Goal: Task Accomplishment & Management: Manage account settings

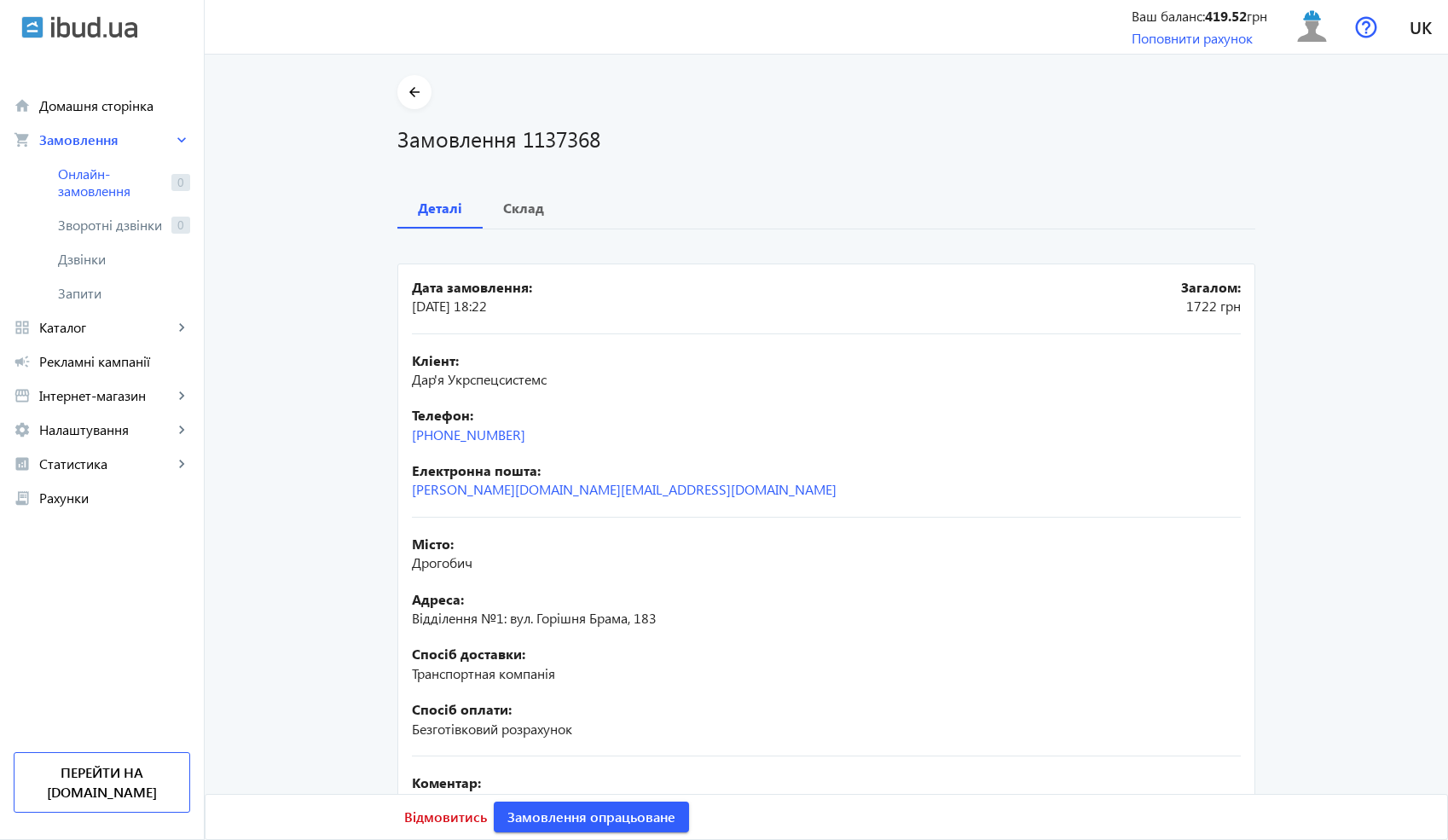
drag, startPoint x: 542, startPoint y: 429, endPoint x: 398, endPoint y: 428, distance: 144.0
click at [398, 428] on mat-card "Дата замовлення: [DATE] 18:22 Загалом: 1722 грн Кліент: Дар'я Укрспецсистемс Те…" at bounding box center [827, 621] width 858 height 716
copy link "[PHONE_NUMBER]"
click at [533, 202] on b "Склад" at bounding box center [524, 208] width 41 height 14
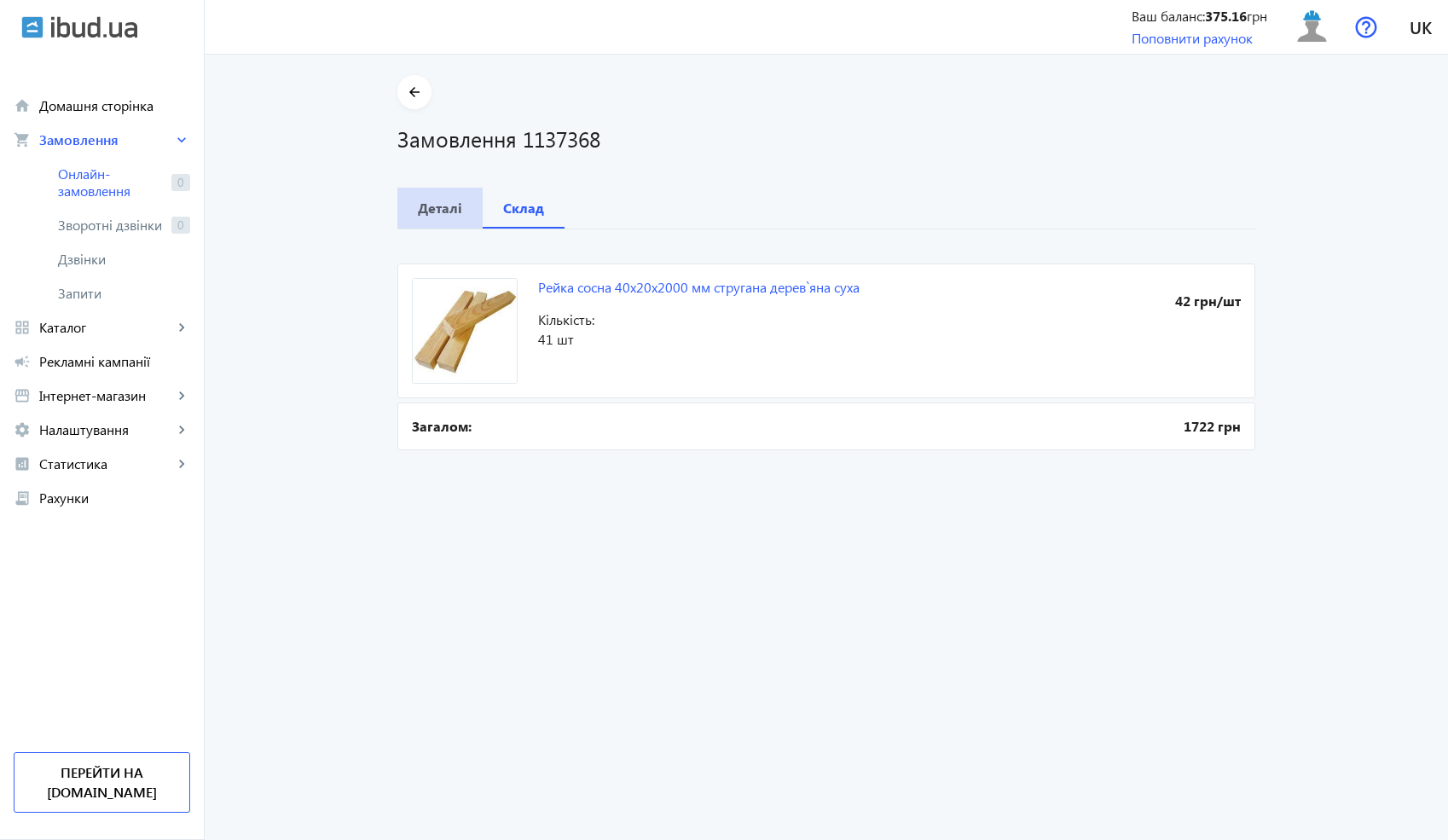
click at [446, 193] on span "Деталі" at bounding box center [440, 208] width 44 height 41
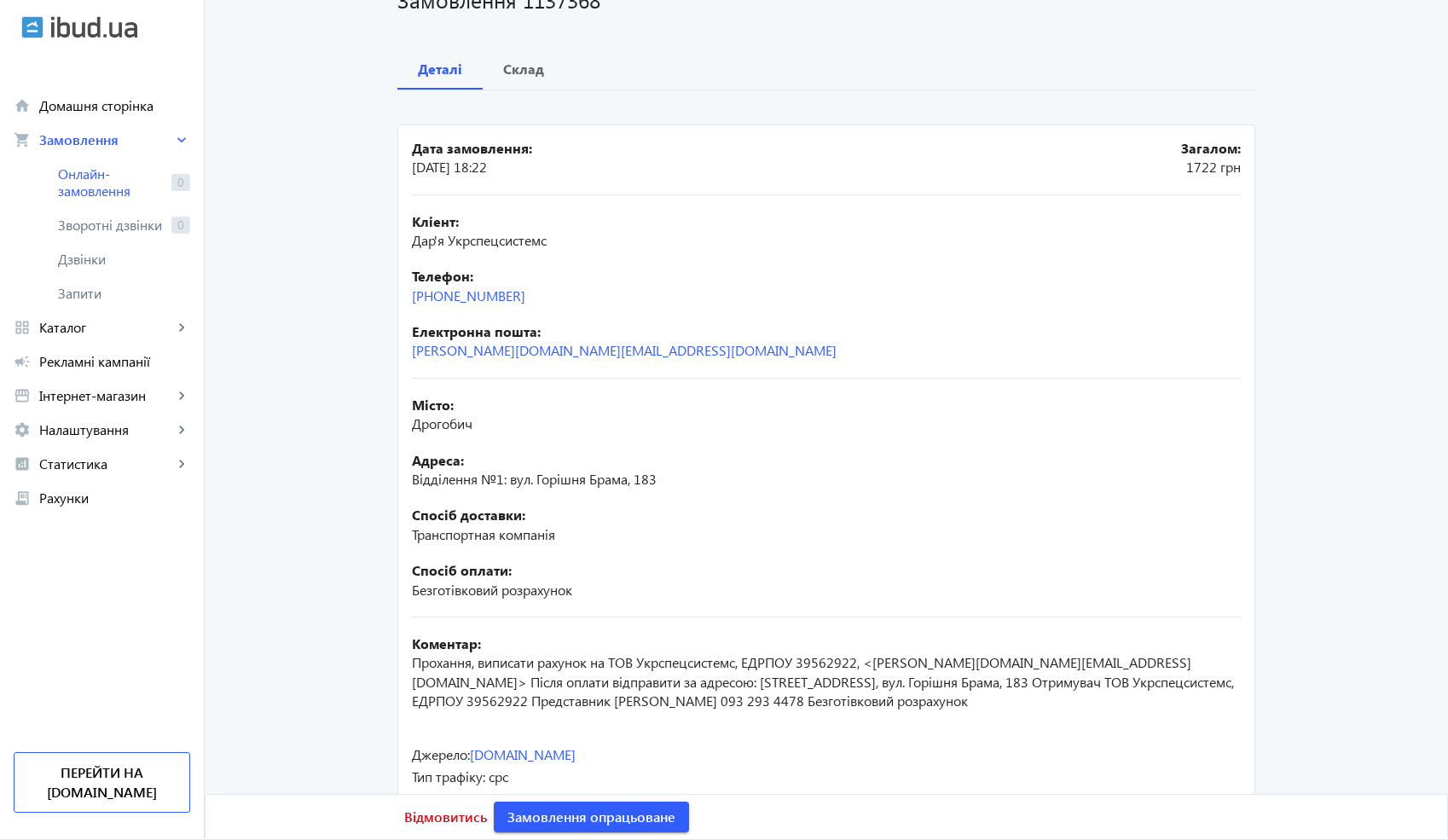
scroll to position [180, 0]
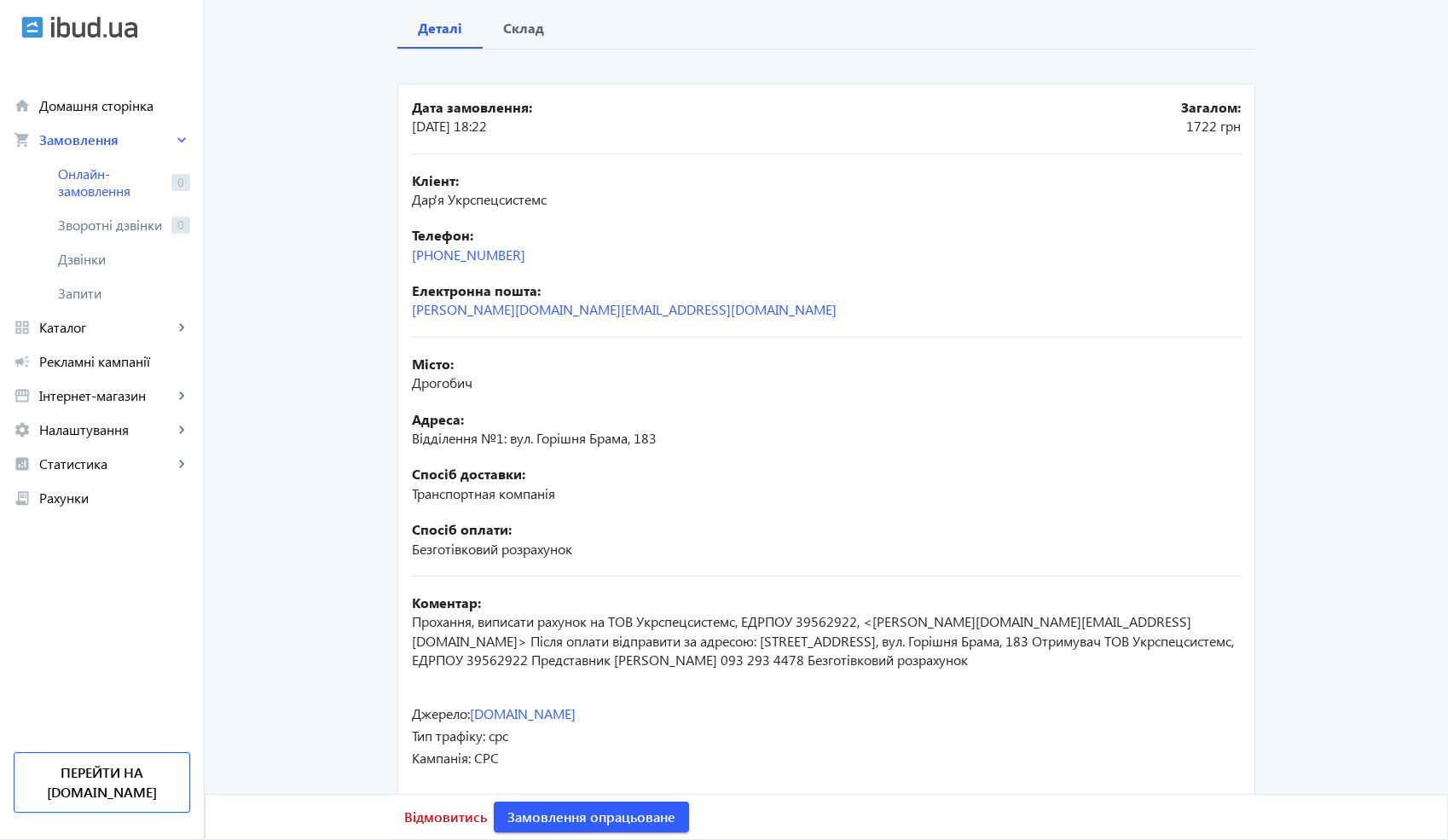
drag, startPoint x: 539, startPoint y: 253, endPoint x: 404, endPoint y: 250, distance: 135.0
click at [403, 250] on mat-card "Дата замовлення: [DATE] 18:22 Загалом: 1722 грн Кліент: Дар'я Укрспецсистемс Те…" at bounding box center [827, 441] width 858 height 716
copy link "[PHONE_NUMBER]"
click at [507, 39] on span "Склад" at bounding box center [524, 28] width 41 height 41
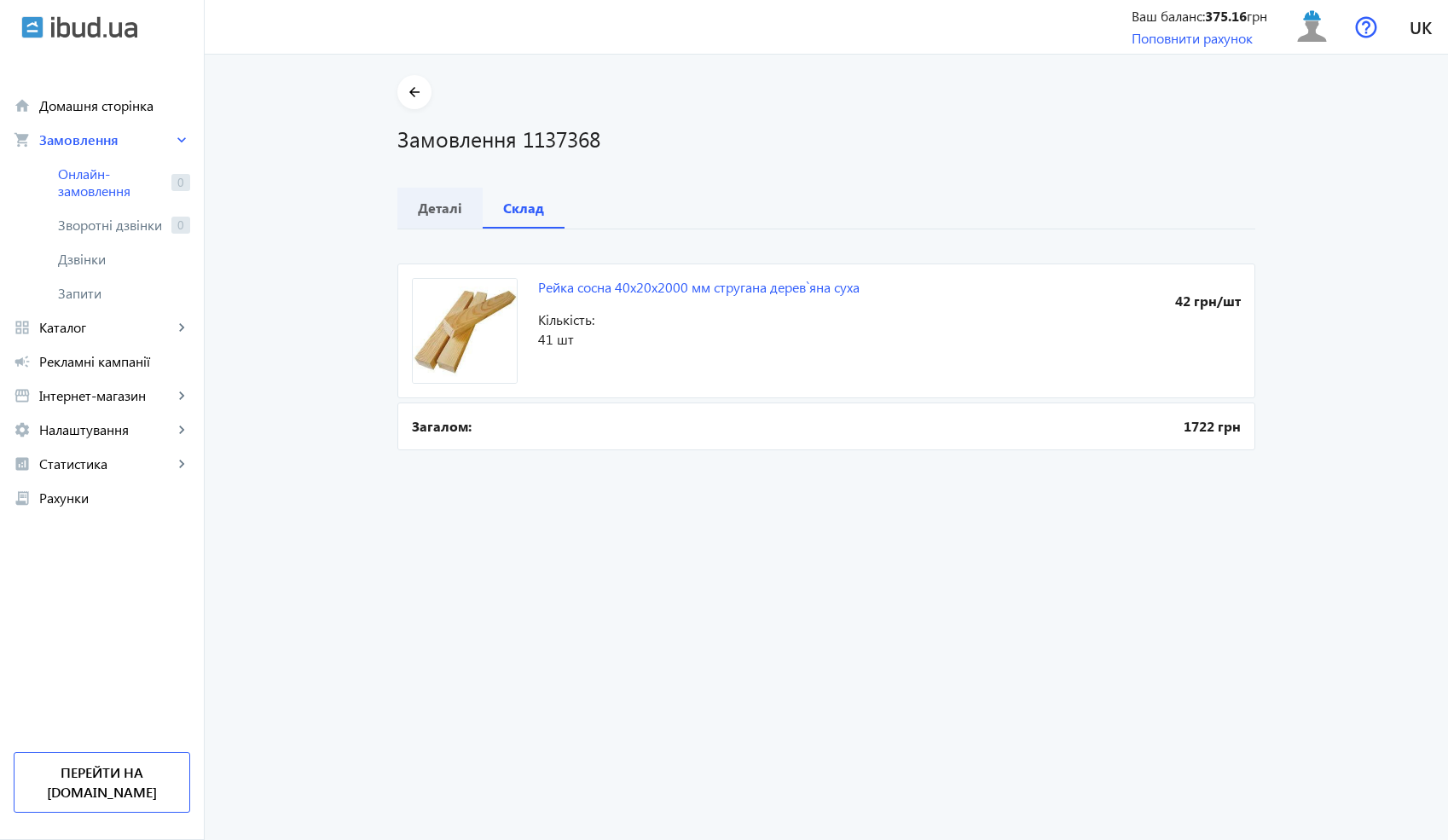
click at [429, 212] on b "Деталі" at bounding box center [440, 208] width 44 height 14
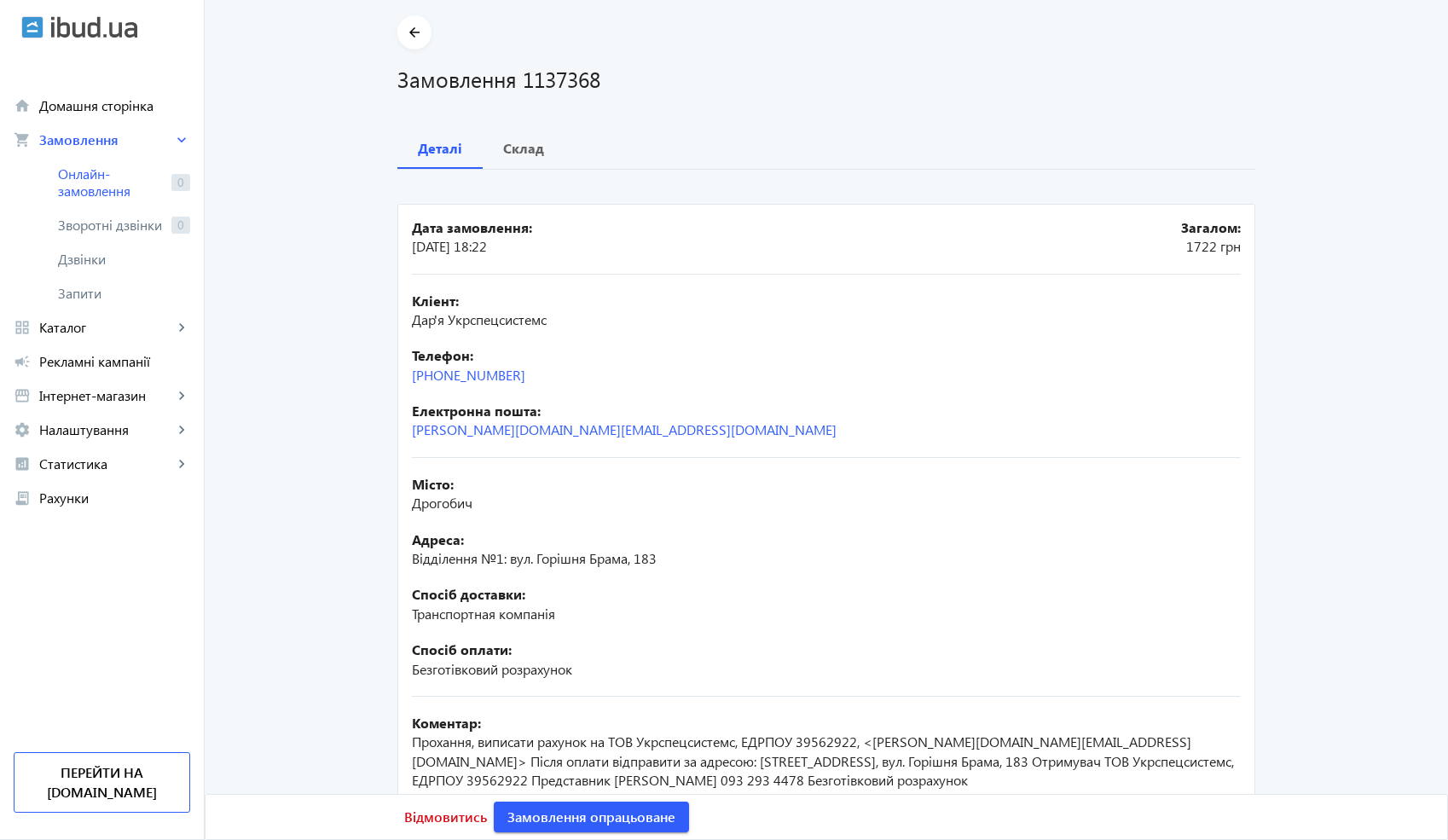
scroll to position [80, 0]
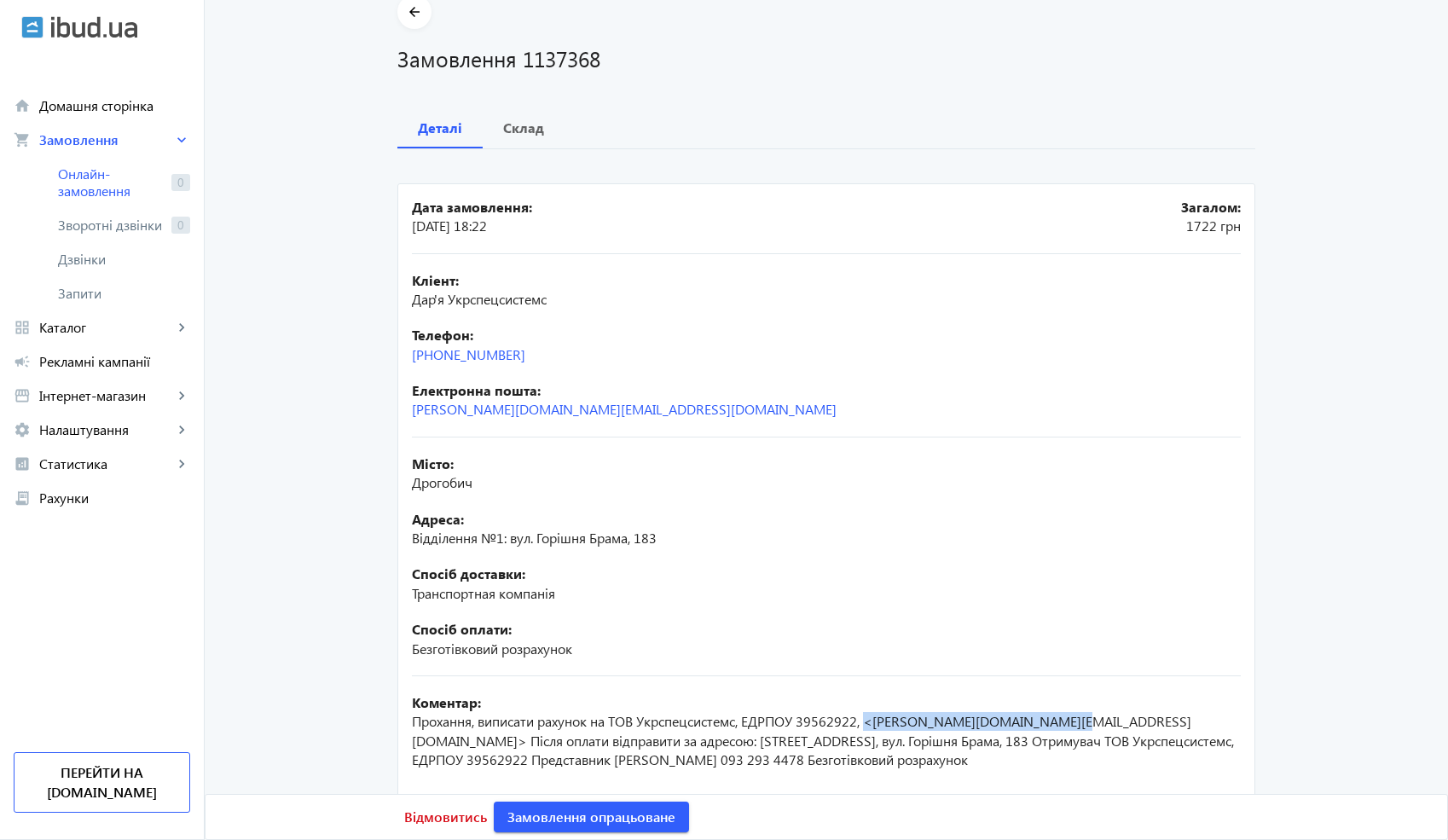
drag, startPoint x: 1066, startPoint y: 726, endPoint x: 868, endPoint y: 719, distance: 198.1
click at [868, 719] on span "Прохання, виписати рахунок на ТОВ Укрспецсистемс, ЕДРПОУ 39562922, <[PERSON_NAM…" at bounding box center [823, 740] width 822 height 57
copy span "<[PERSON_NAME][DOMAIN_NAME][EMAIL_ADDRESS][DOMAIN_NAME]>"
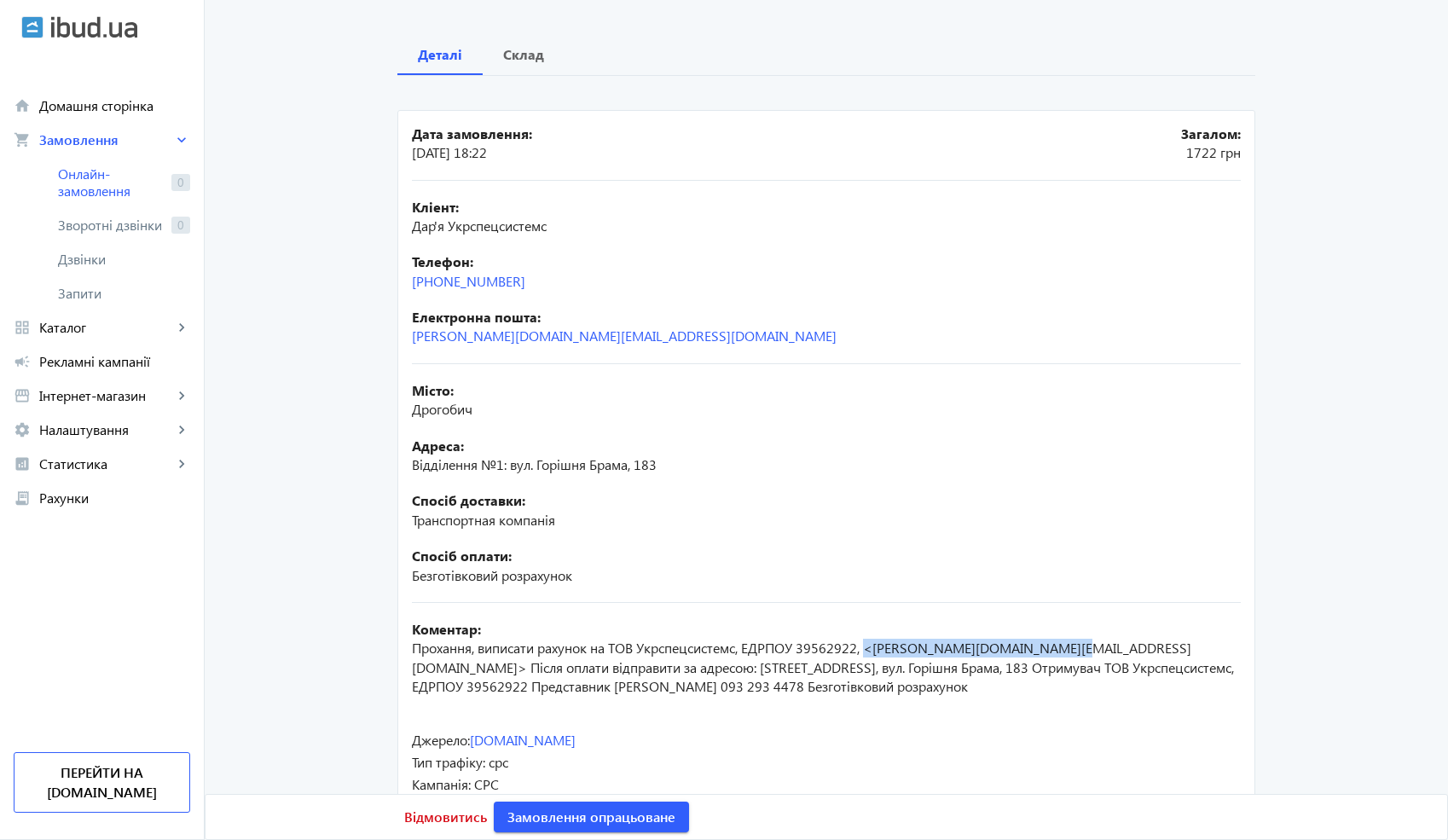
scroll to position [155, 0]
drag, startPoint x: 552, startPoint y: 221, endPoint x: 440, endPoint y: 220, distance: 112.0
click at [440, 220] on div "Кліент: Дар'я Укрспецсистемс" at bounding box center [827, 215] width 829 height 38
drag, startPoint x: 868, startPoint y: 645, endPoint x: 1067, endPoint y: 646, distance: 199.0
click at [1066, 646] on span "Прохання, виписати рахунок на ТОВ Укрспецсистемс, ЕДРПОУ 39562922, <[PERSON_NAM…" at bounding box center [823, 665] width 822 height 57
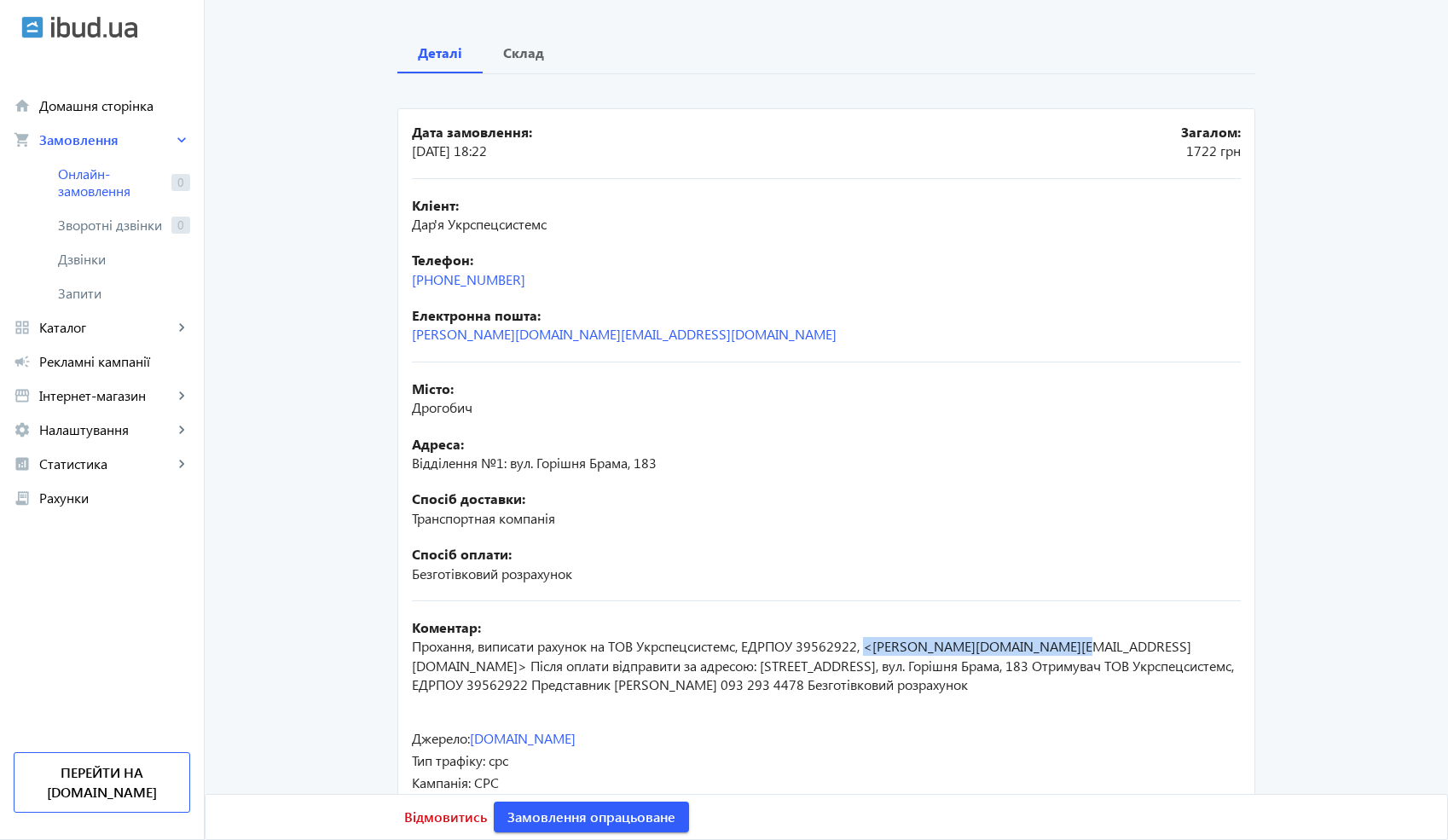
copy span "<[PERSON_NAME][DOMAIN_NAME][EMAIL_ADDRESS][DOMAIN_NAME]>"
click at [611, 647] on span "Прохання, виписати рахунок на ТОВ Укрспецсистемс, ЕДРПОУ 39562922, <[PERSON_NAM…" at bounding box center [823, 665] width 822 height 57
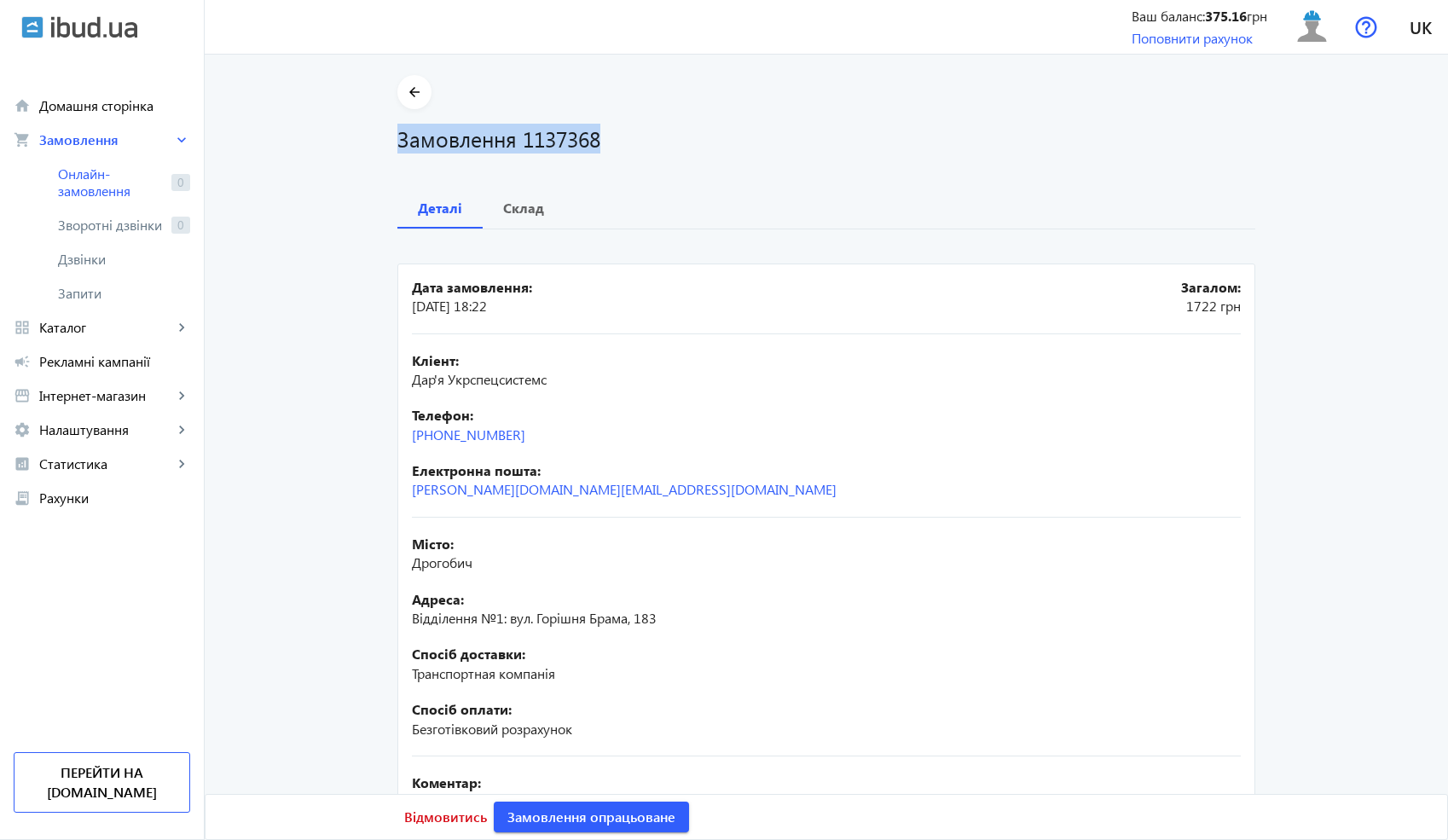
drag, startPoint x: 613, startPoint y: 139, endPoint x: 383, endPoint y: 140, distance: 230.0
click at [383, 140] on div "arrow_back Замовлення 1137368 Деталі Склад Дата замовлення: [DATE] 18:22 Загало…" at bounding box center [827, 529] width 899 height 908
copy h1 "Замовлення 1137368"
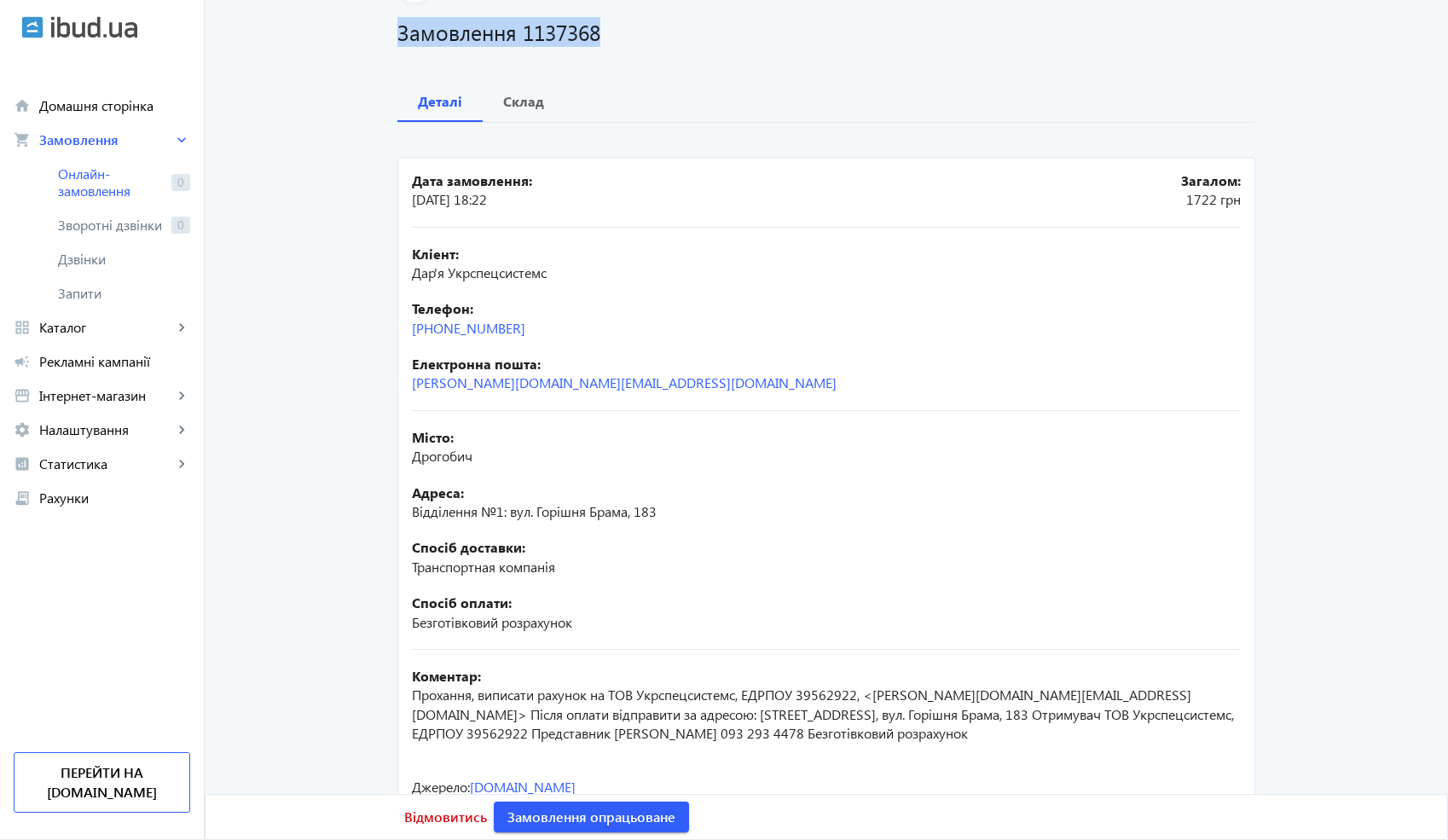
scroll to position [202, 0]
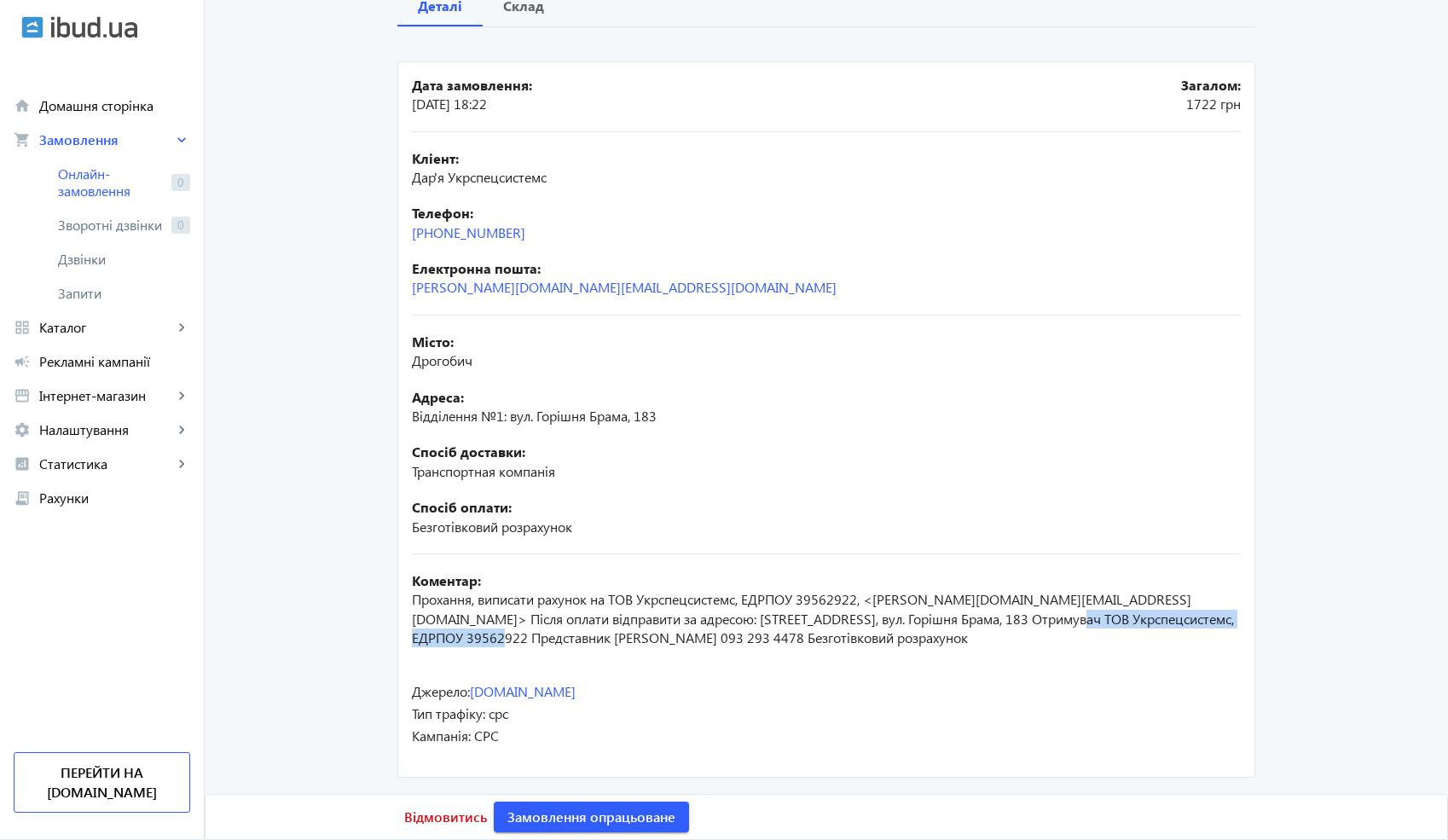
drag, startPoint x: 983, startPoint y: 617, endPoint x: 1231, endPoint y: 621, distance: 248.0
click at [1230, 621] on div "Коментар: Прохання, виписати рахунок на ТОВ Укрспецсистемс, ЕДРПОУ 39562922, <[…" at bounding box center [827, 609] width 829 height 77
copy span "ТОВ Укрспецсистемс, ЕДРПОУ 39562922"
drag, startPoint x: 496, startPoint y: 639, endPoint x: 690, endPoint y: 641, distance: 194.0
click at [688, 640] on span "Прохання, виписати рахунок на ТОВ Укрспецсистемс, ЕДРПОУ 39562922, <[PERSON_NAM…" at bounding box center [823, 618] width 822 height 57
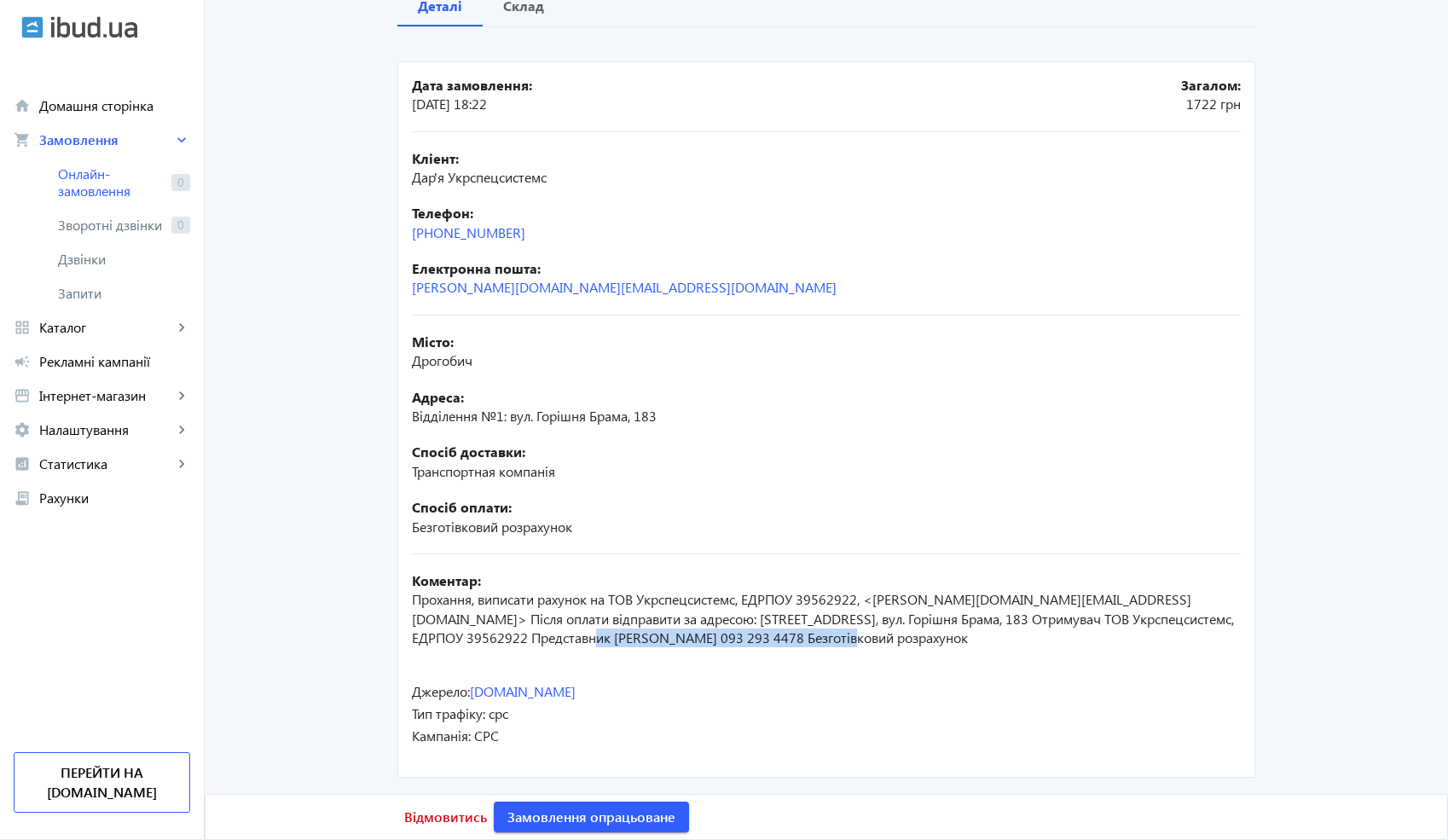
drag, startPoint x: 742, startPoint y: 636, endPoint x: 490, endPoint y: 644, distance: 252.1
click at [490, 644] on span "Прохання, виписати рахунок на ТОВ Укрспецсистемс, ЕДРПОУ 39562922, <[PERSON_NAM…" at bounding box center [823, 618] width 822 height 57
copy span "[PERSON_NAME] 093 293 4478"
drag, startPoint x: 544, startPoint y: 236, endPoint x: 399, endPoint y: 237, distance: 145.0
click at [399, 237] on mat-card "Дата замовлення: [DATE] 18:22 Загалом: 1722 грн Кліент: Дар'я Укрспецсистемс Те…" at bounding box center [827, 419] width 858 height 716
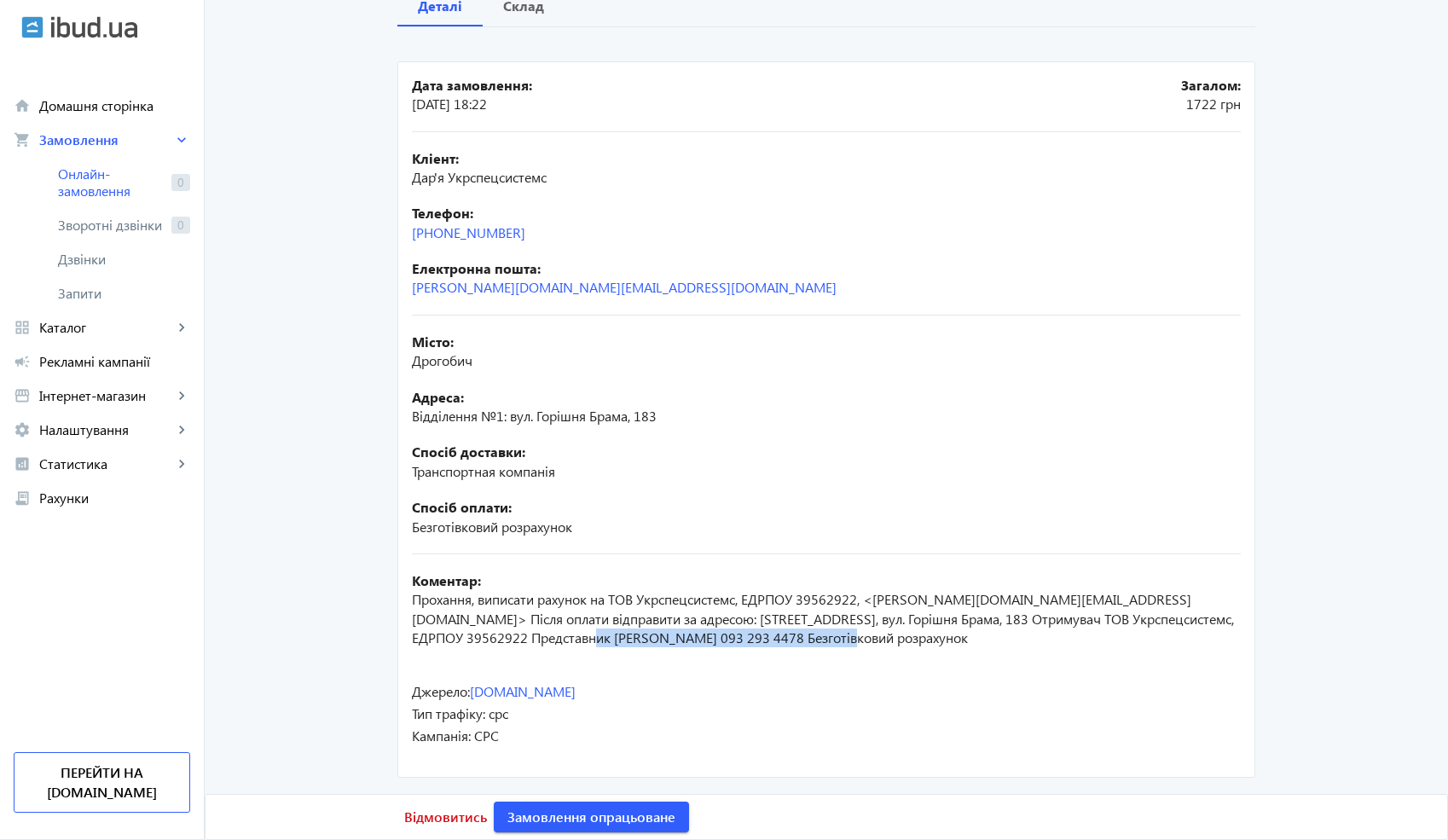
copy link "[PHONE_NUMBER]"
drag, startPoint x: 508, startPoint y: 366, endPoint x: 402, endPoint y: 365, distance: 106.0
click at [402, 365] on mat-card "Дата замовлення: [DATE] 18:22 Загалом: 1722 грн Кліент: Дар'я Укрспецсистемс Те…" at bounding box center [827, 419] width 858 height 716
copy span "Дрогобич"
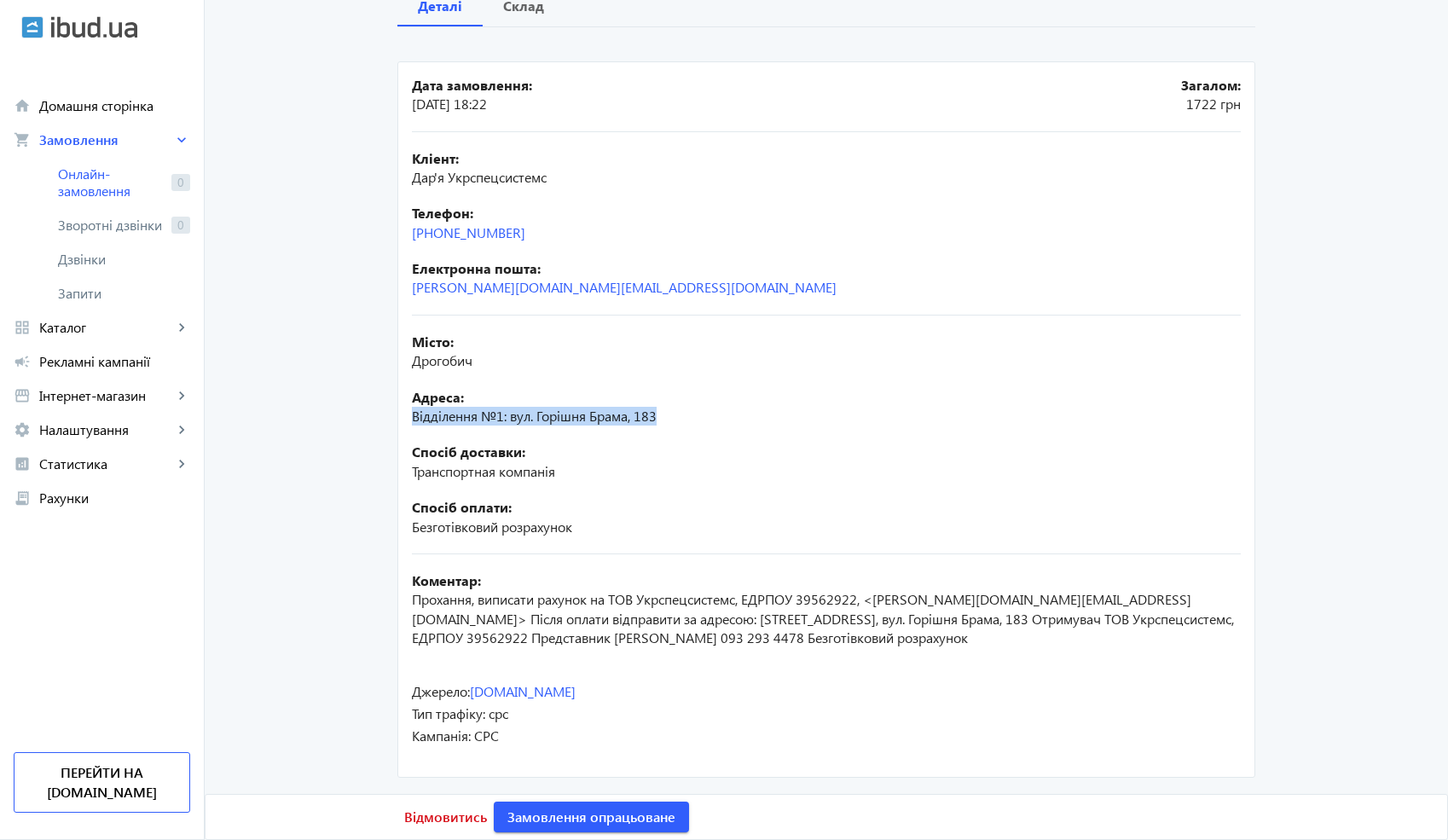
drag, startPoint x: 665, startPoint y: 413, endPoint x: 405, endPoint y: 418, distance: 260.0
click at [405, 418] on mat-card "Дата замовлення: [DATE] 18:22 Загалом: 1722 грн Кліент: Дар'я Укрспецсистемс Те…" at bounding box center [827, 419] width 858 height 716
copy span "Відділення №1: вул. Горішня Брама, 183"
click at [511, 2] on b "Склад" at bounding box center [524, 6] width 41 height 14
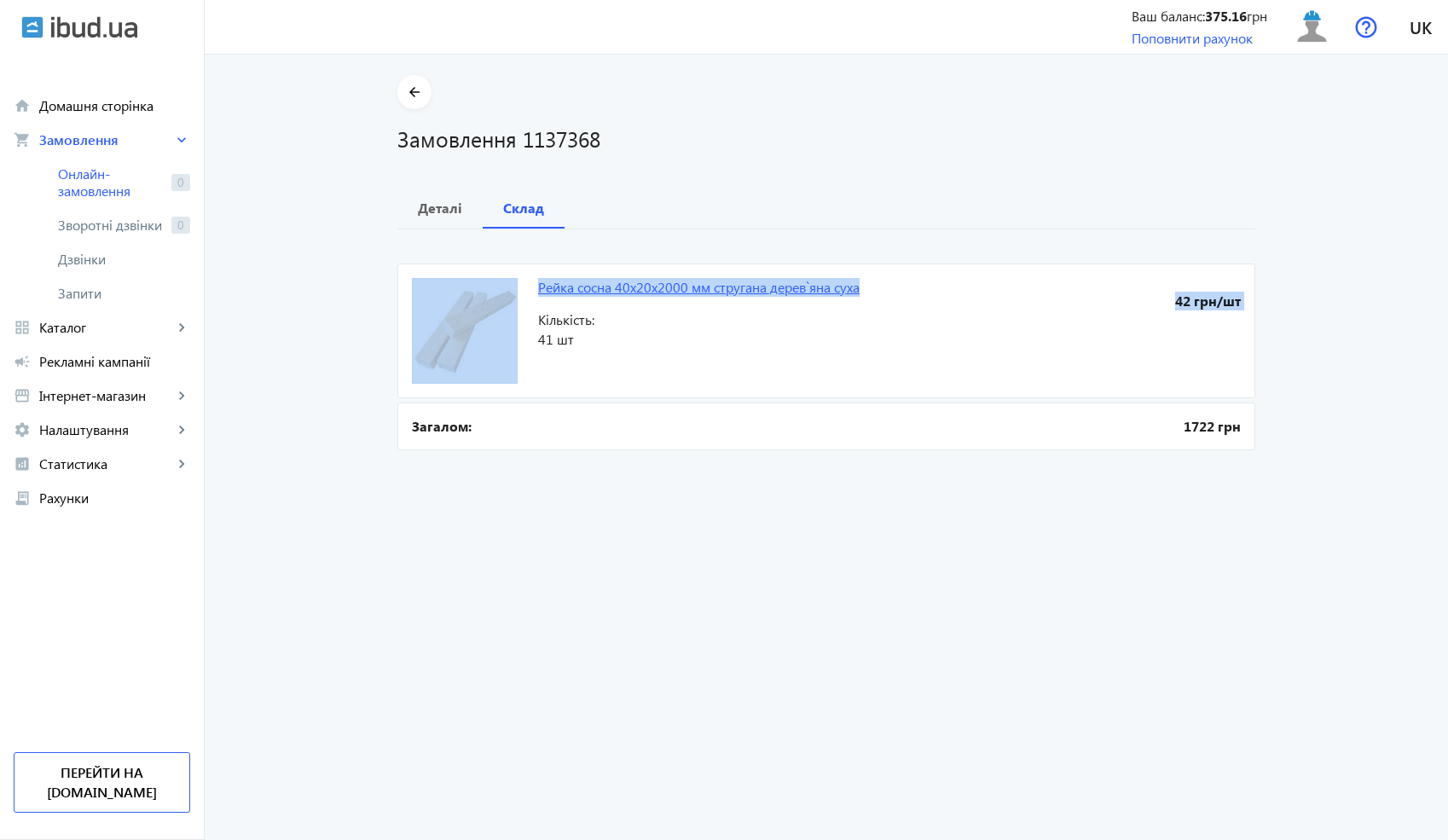
drag, startPoint x: 868, startPoint y: 291, endPoint x: 533, endPoint y: 287, distance: 335.0
click at [533, 287] on mat-card "Рейка сосна 40x20x2000 мм стругана дерев`яна суха 42 грн/шт Кількість: 41 шт" at bounding box center [827, 331] width 858 height 135
copy mat-card "Рейка сосна 40x20x2000 мм стругана дерев`яна суха 42 грн/шт"
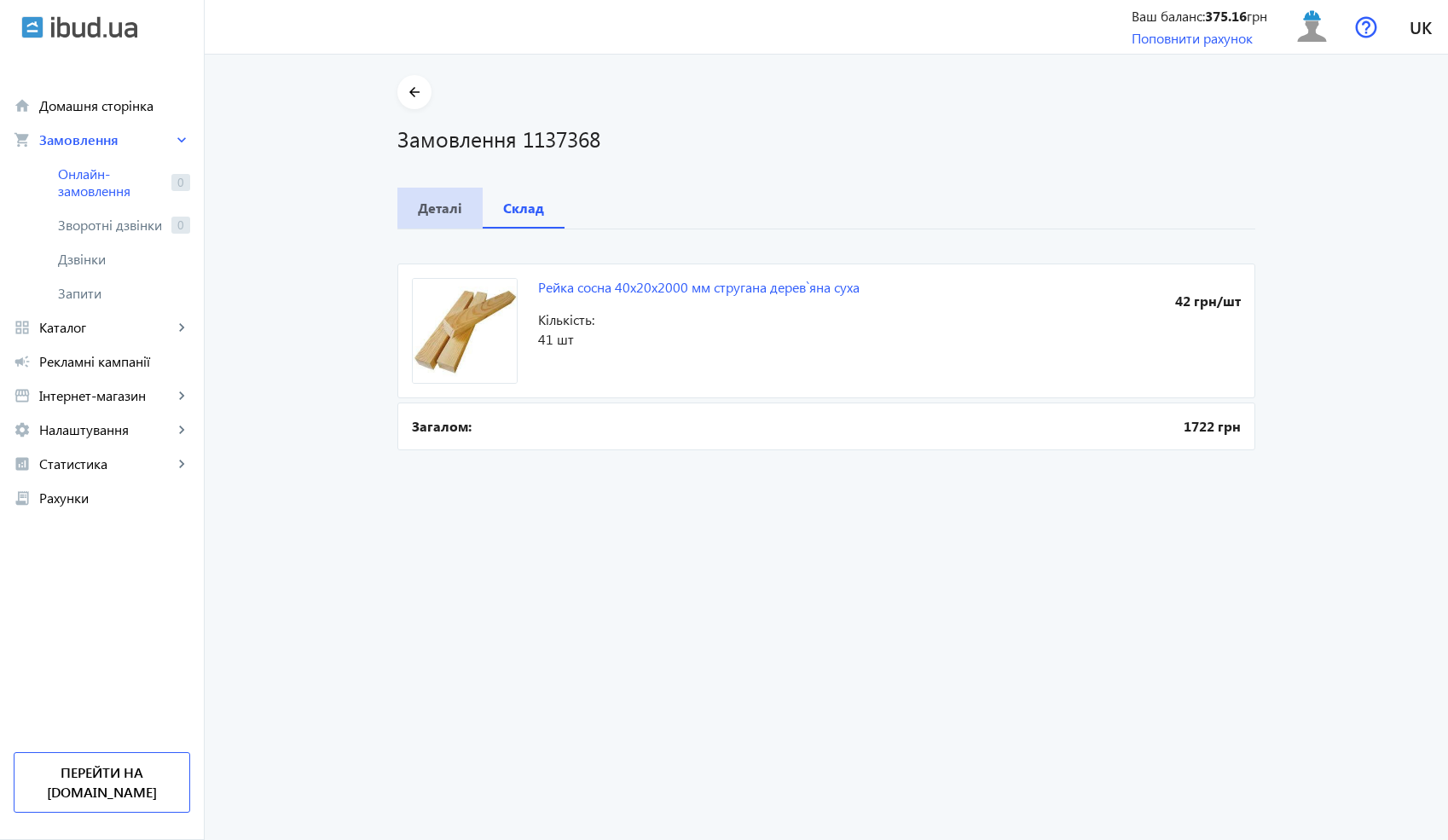
click at [445, 204] on b "Деталі" at bounding box center [440, 208] width 44 height 14
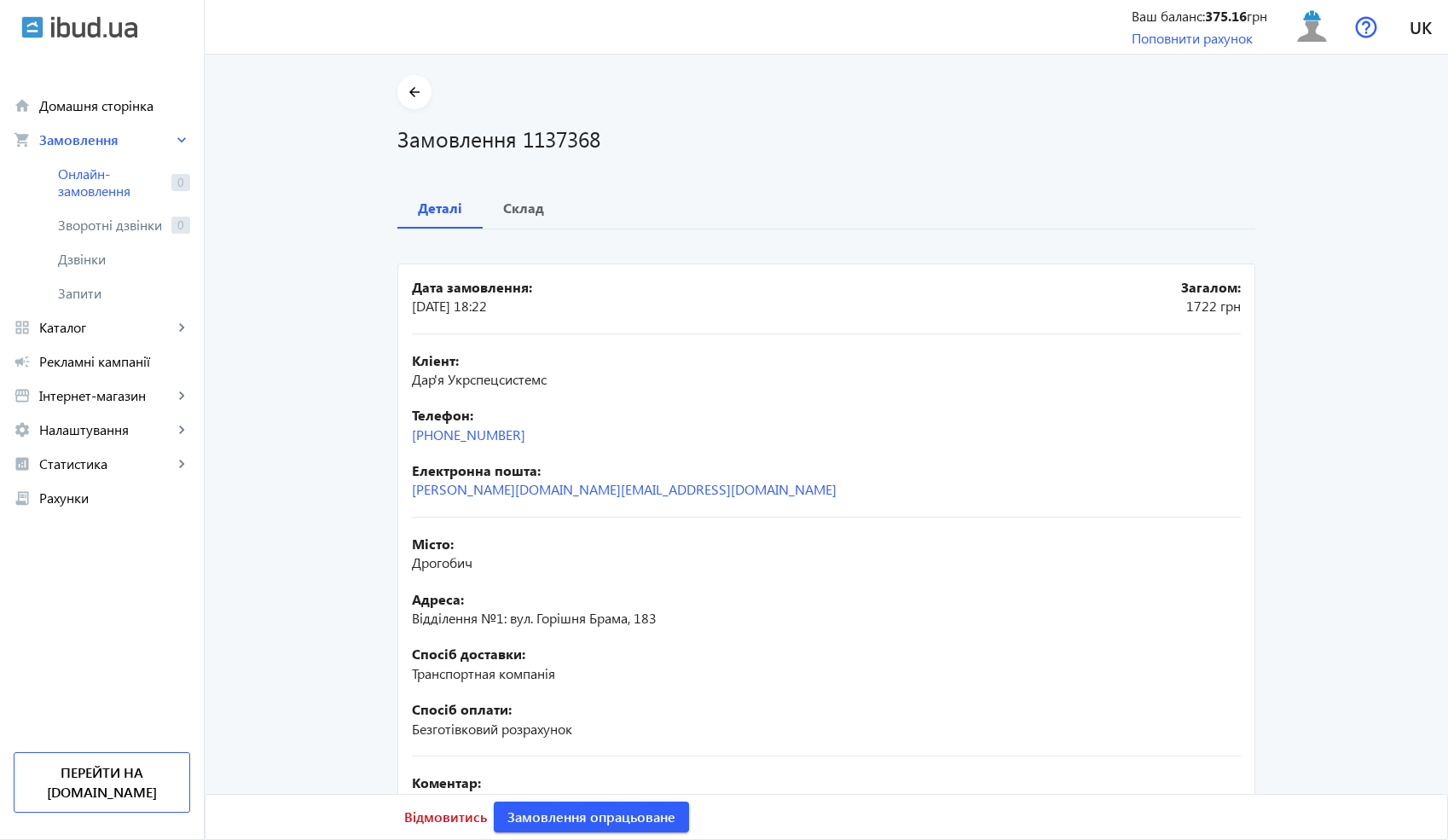
scroll to position [202, 0]
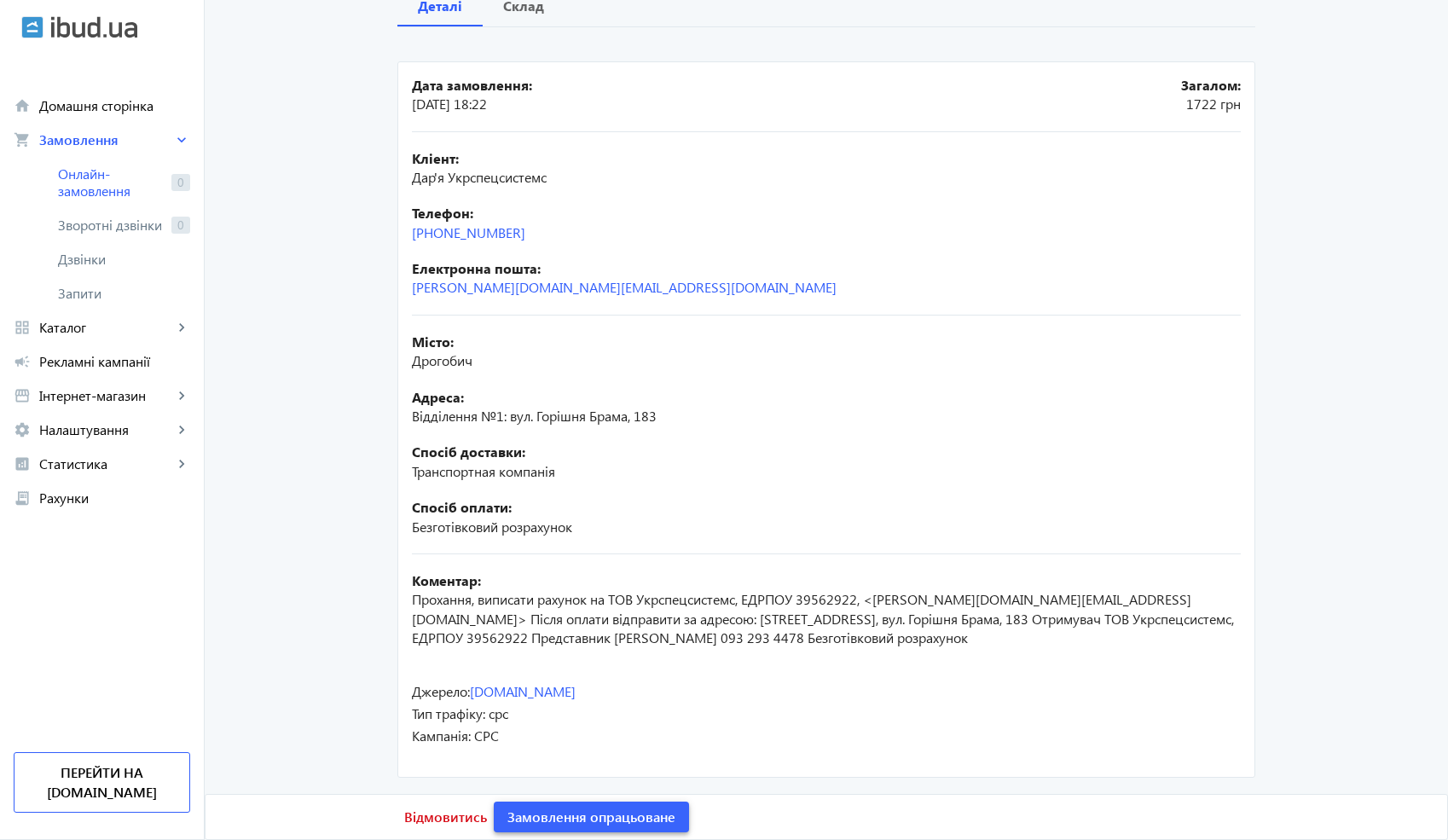
click at [535, 809] on span "Замовлення опрацьоване" at bounding box center [591, 816] width 168 height 19
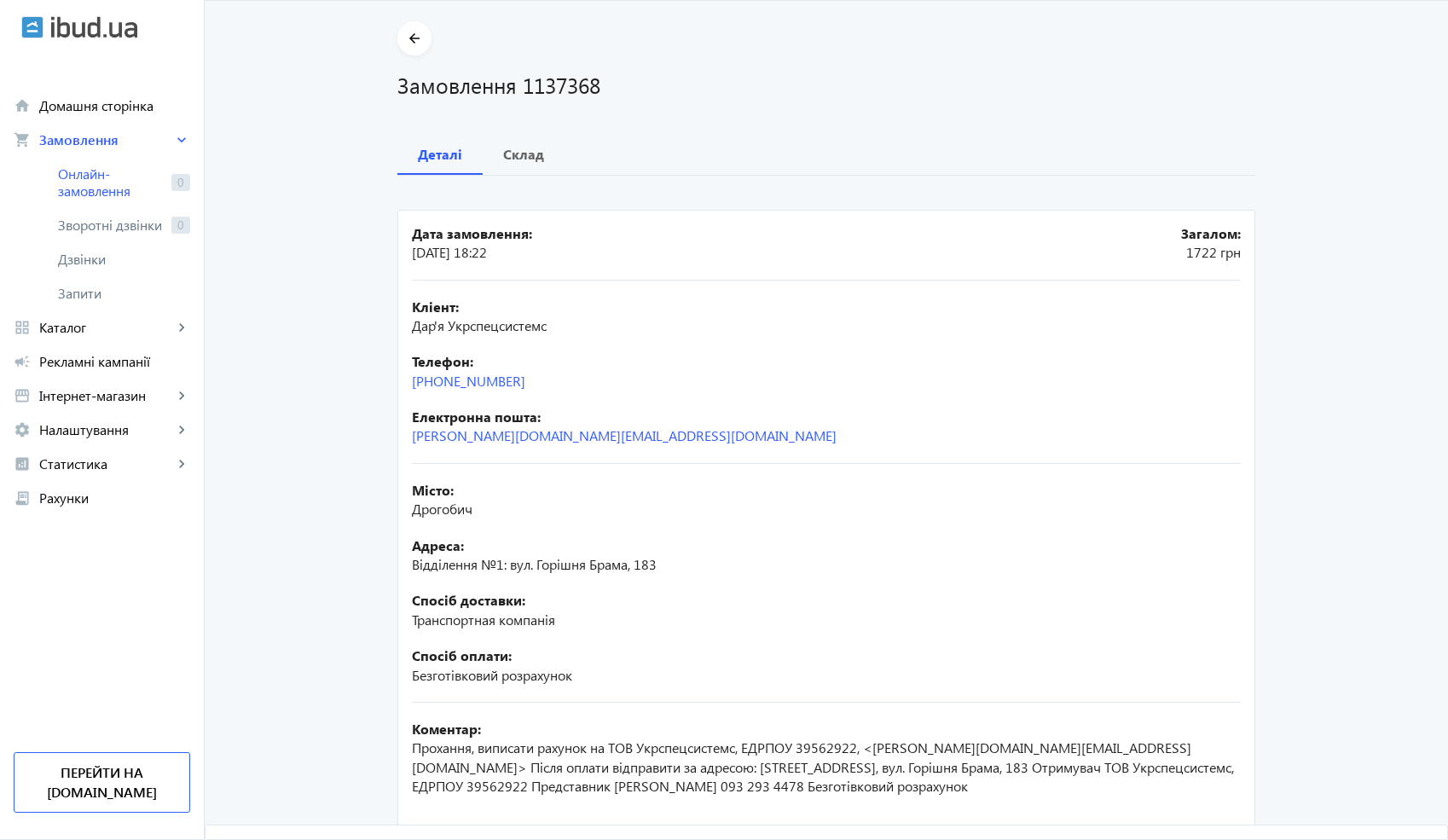
scroll to position [0, 0]
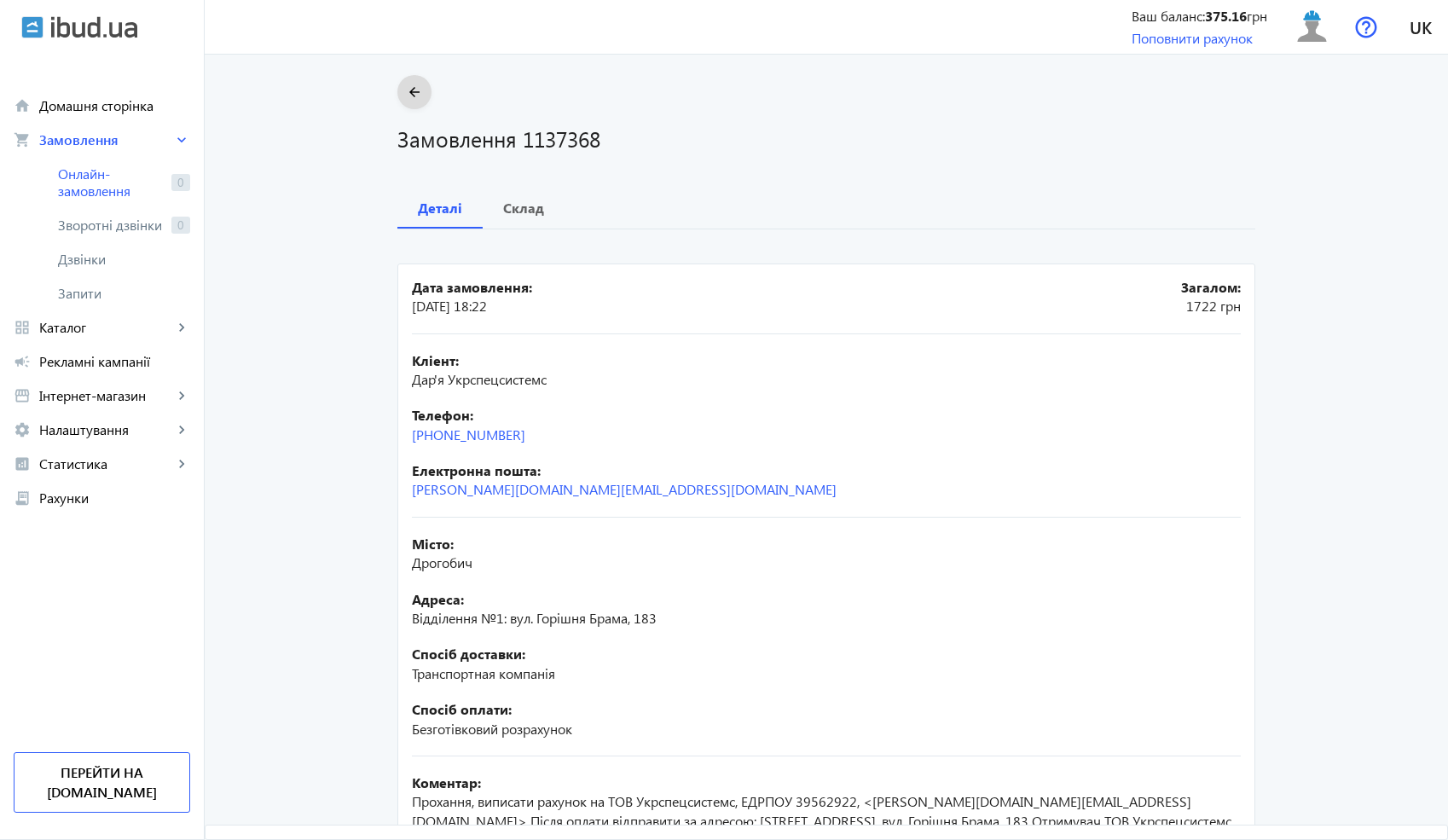
click at [405, 91] on mat-icon "arrow_back" at bounding box center [415, 93] width 21 height 21
